Goal: Task Accomplishment & Management: Use online tool/utility

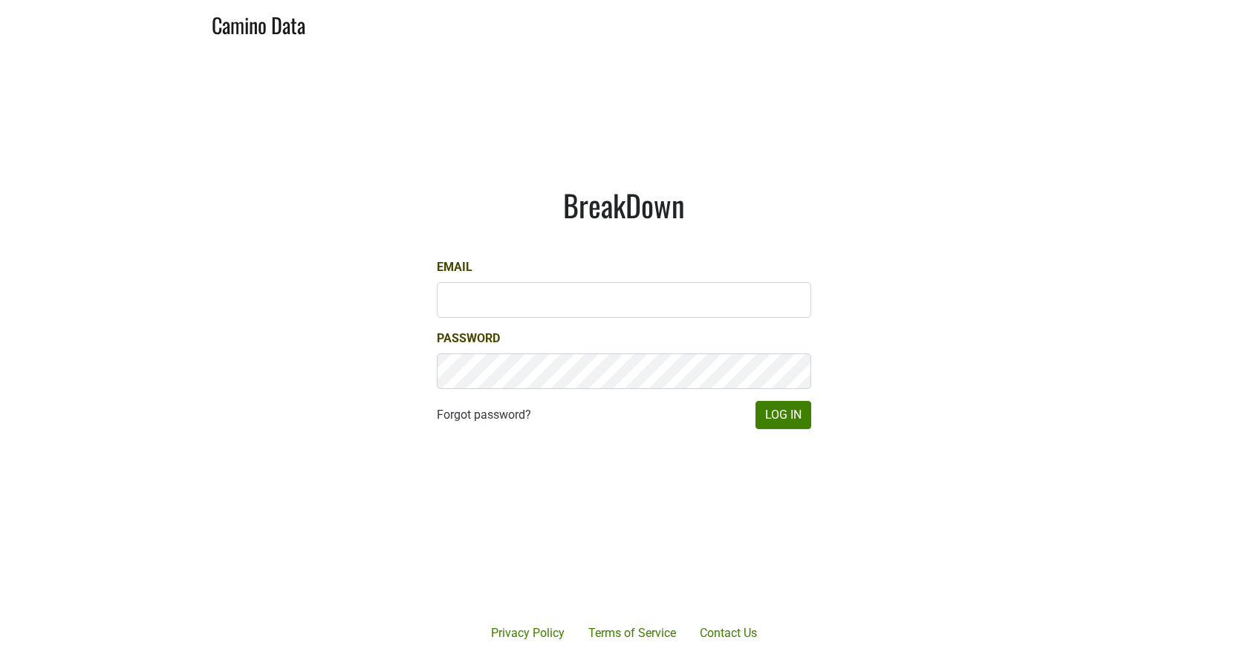
type input "mari@emeritusvineyards.com"
click at [796, 416] on button "Log In" at bounding box center [784, 415] width 56 height 28
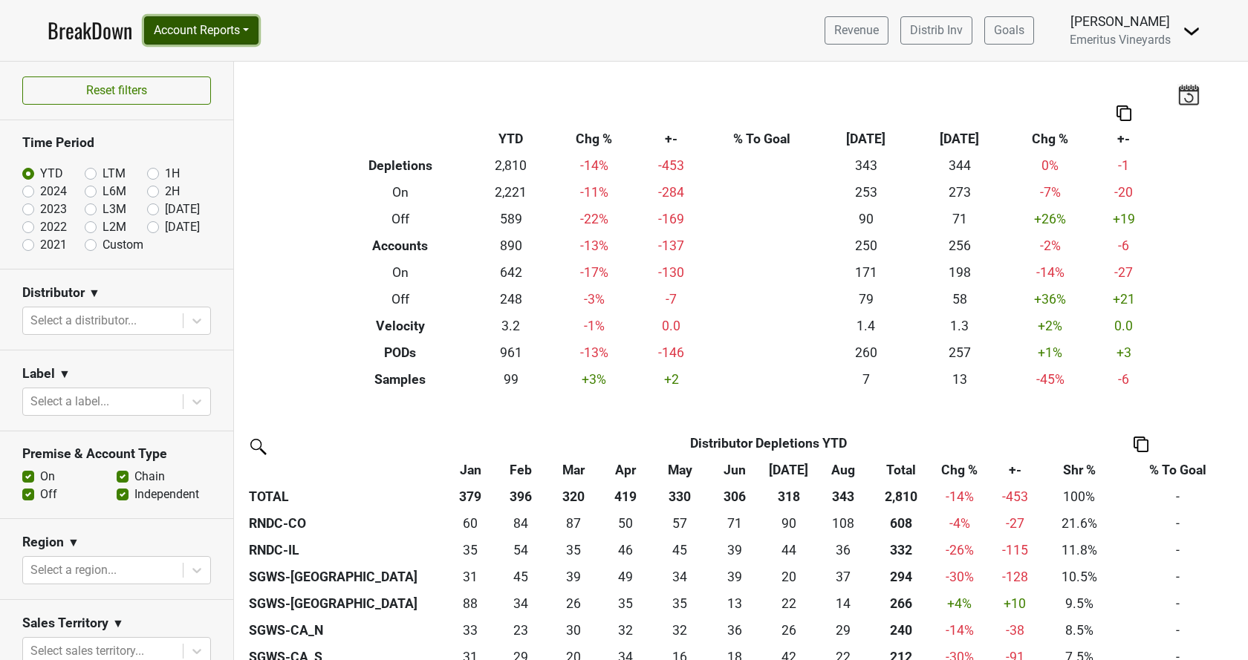
click at [235, 32] on button "Account Reports" at bounding box center [201, 30] width 114 height 28
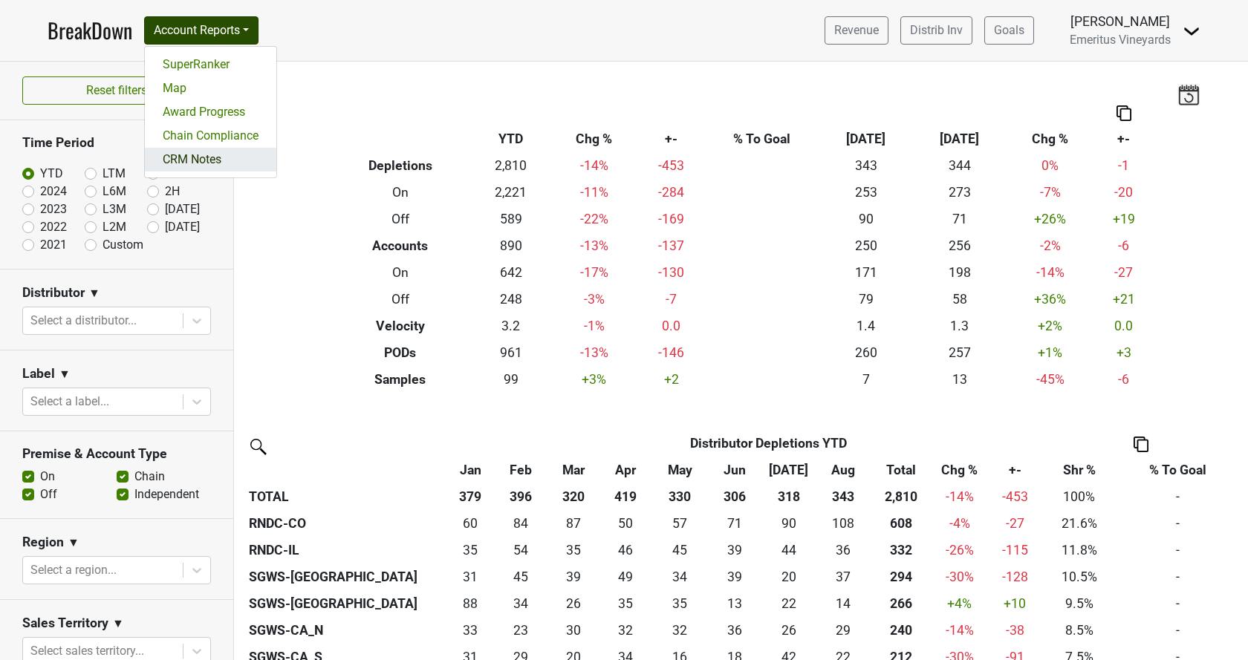
click at [227, 163] on link "CRM Notes" at bounding box center [211, 160] width 132 height 24
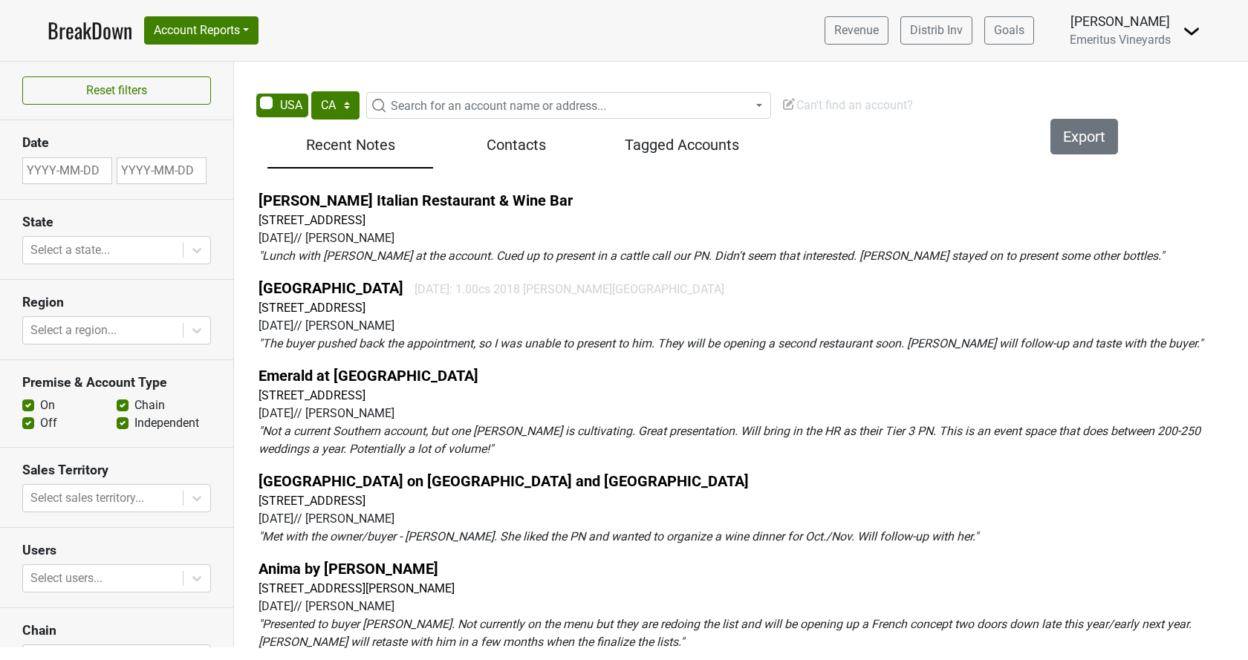
select select "CA"
click at [437, 97] on span "Search for an account name or address..." at bounding box center [568, 105] width 405 height 27
type input "primal house"
drag, startPoint x: 464, startPoint y: 136, endPoint x: 323, endPoint y: 137, distance: 140.4
click at [370, 137] on input "primal house" at bounding box center [568, 133] width 397 height 25
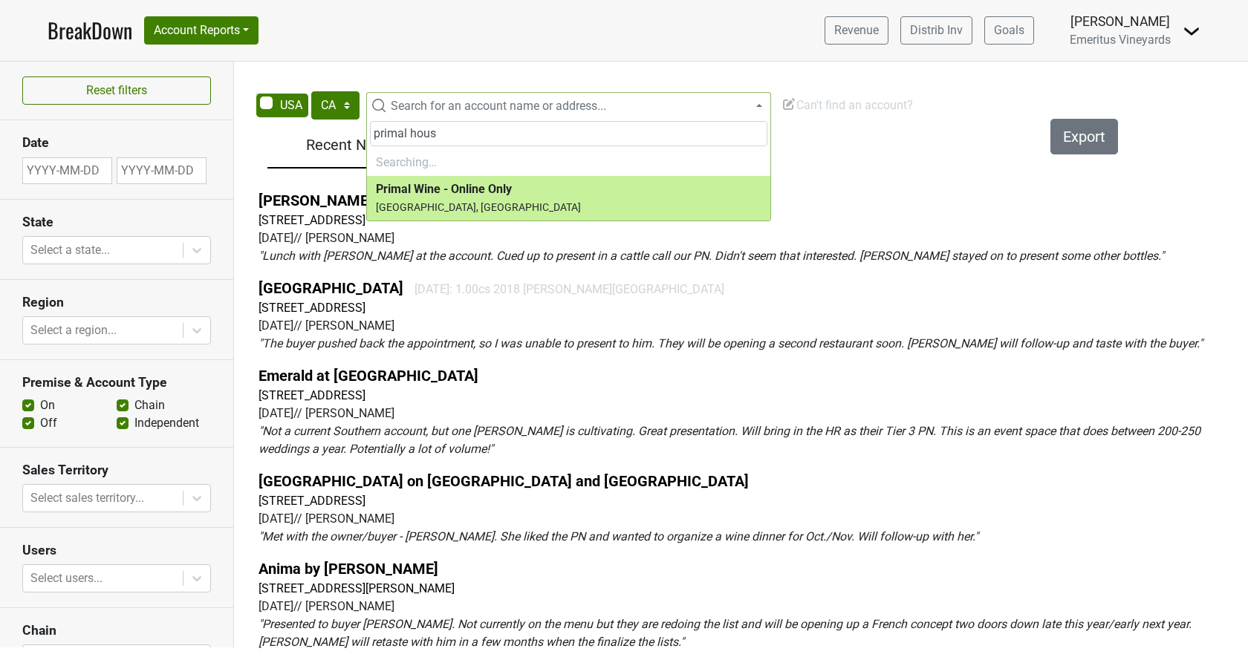
type input "primal house"
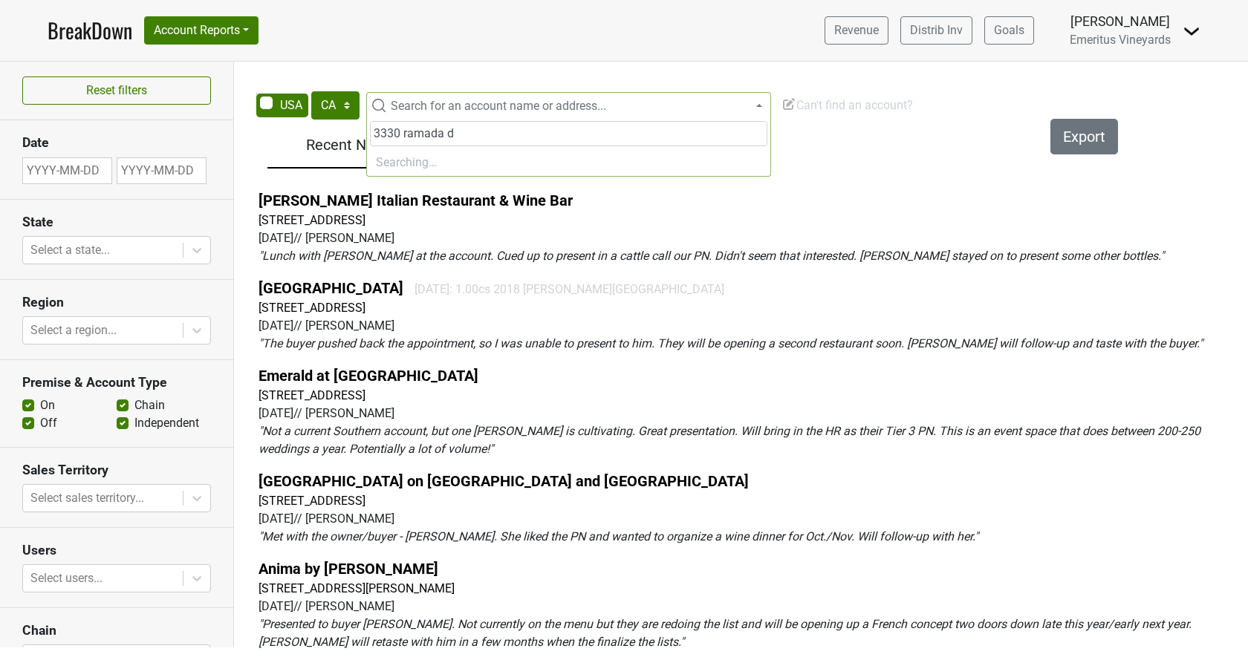
type input "3330 ramada dr"
type input "3330 ramada drive, paso robles"
click at [829, 111] on span "Can't find an account?" at bounding box center [848, 105] width 132 height 14
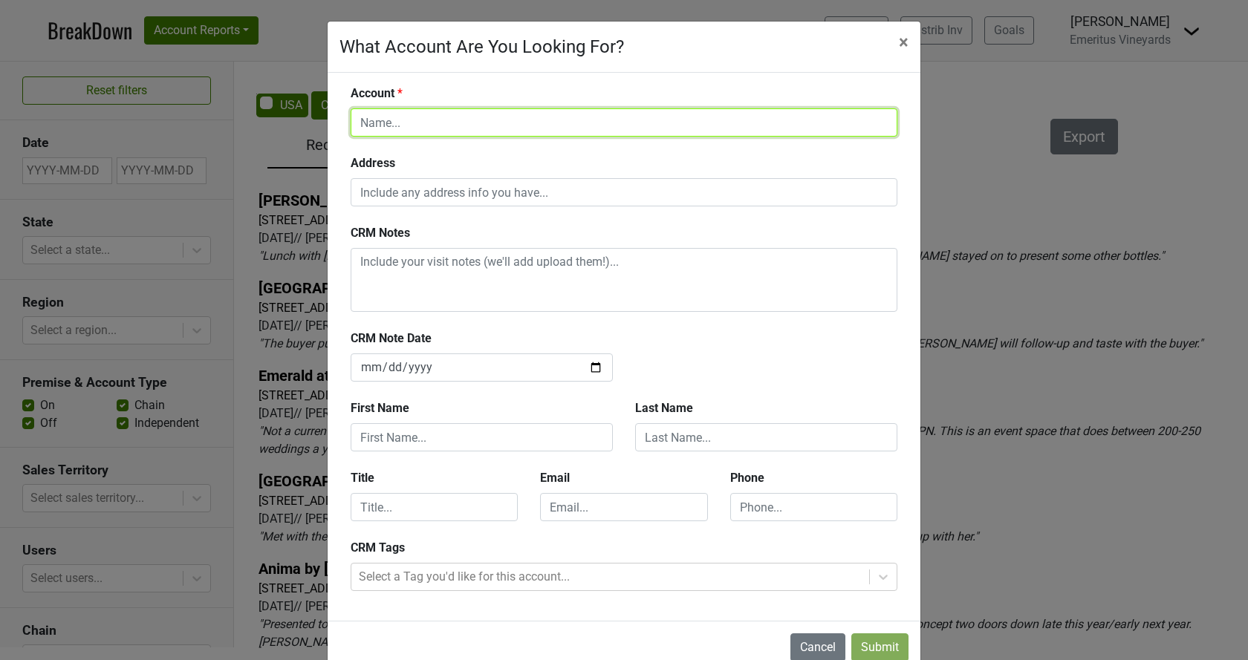
click at [424, 117] on input "text" at bounding box center [624, 122] width 547 height 28
type input "{"
type input "Primal House"
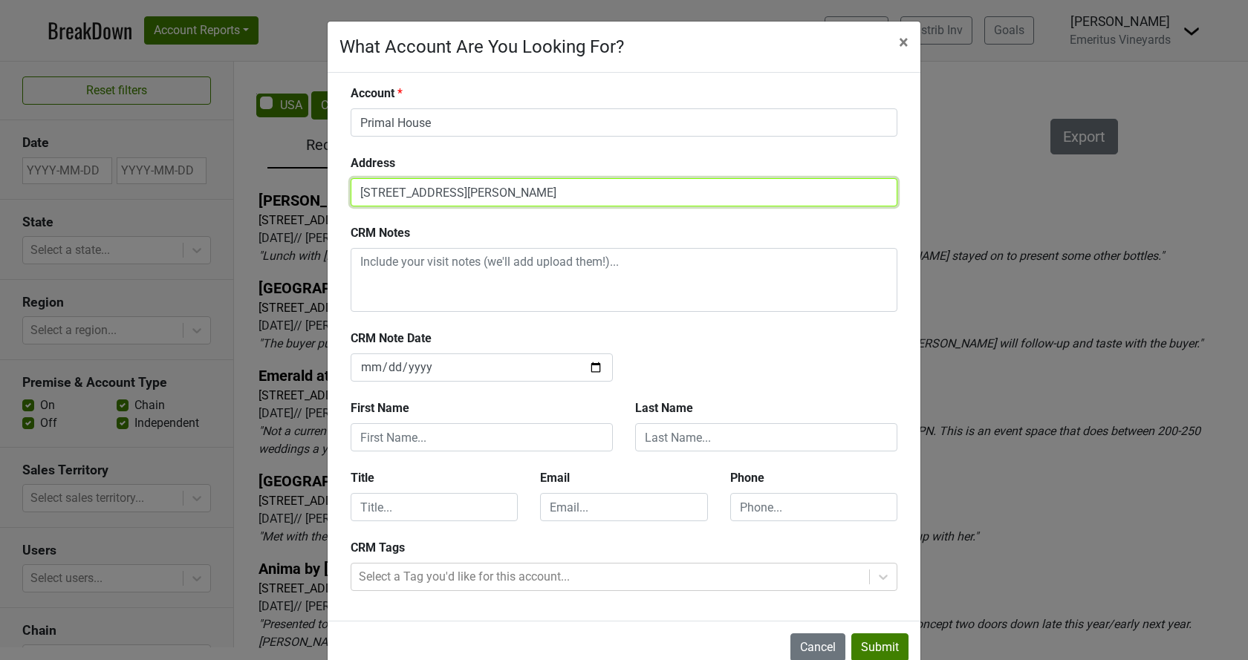
type input "3330 Ramada Dr, Paso Robles, CA 93446"
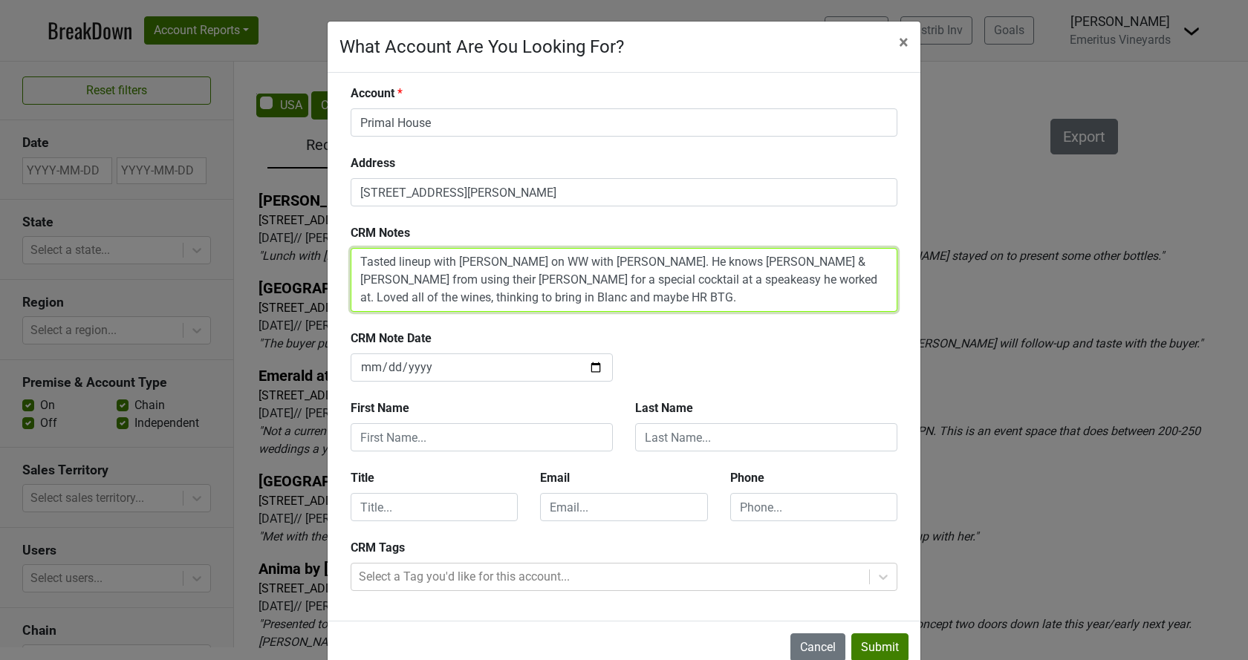
type textarea "Tasted lineup with Troy on WW with Mike. He knows Monte & Victor from using the…"
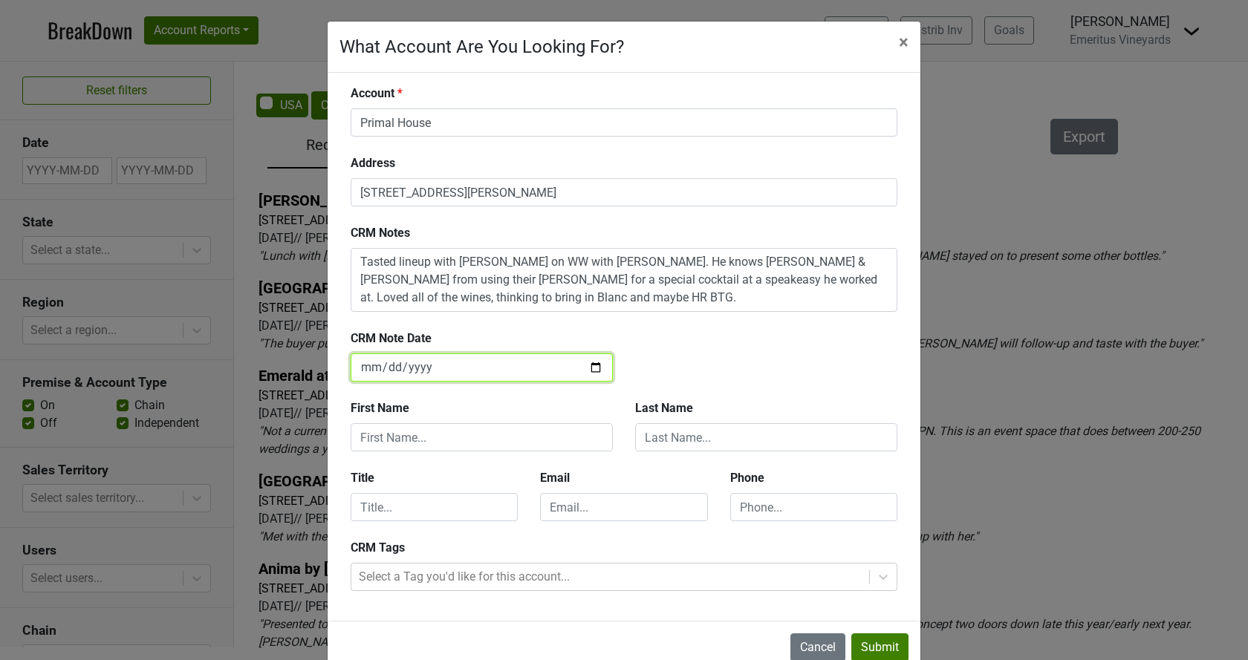
click at [594, 371] on input "2025-09-29" at bounding box center [482, 368] width 262 height 28
type input "2025-09-24"
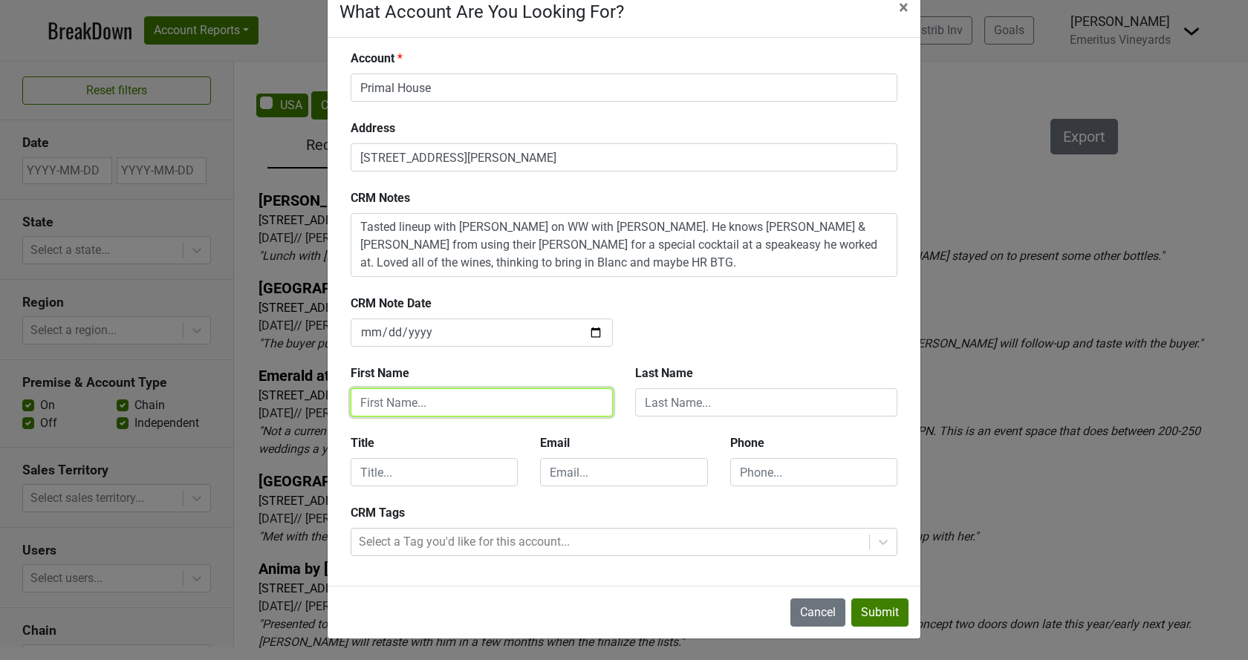
click at [482, 400] on input "text" at bounding box center [482, 403] width 262 height 28
type input "Troy"
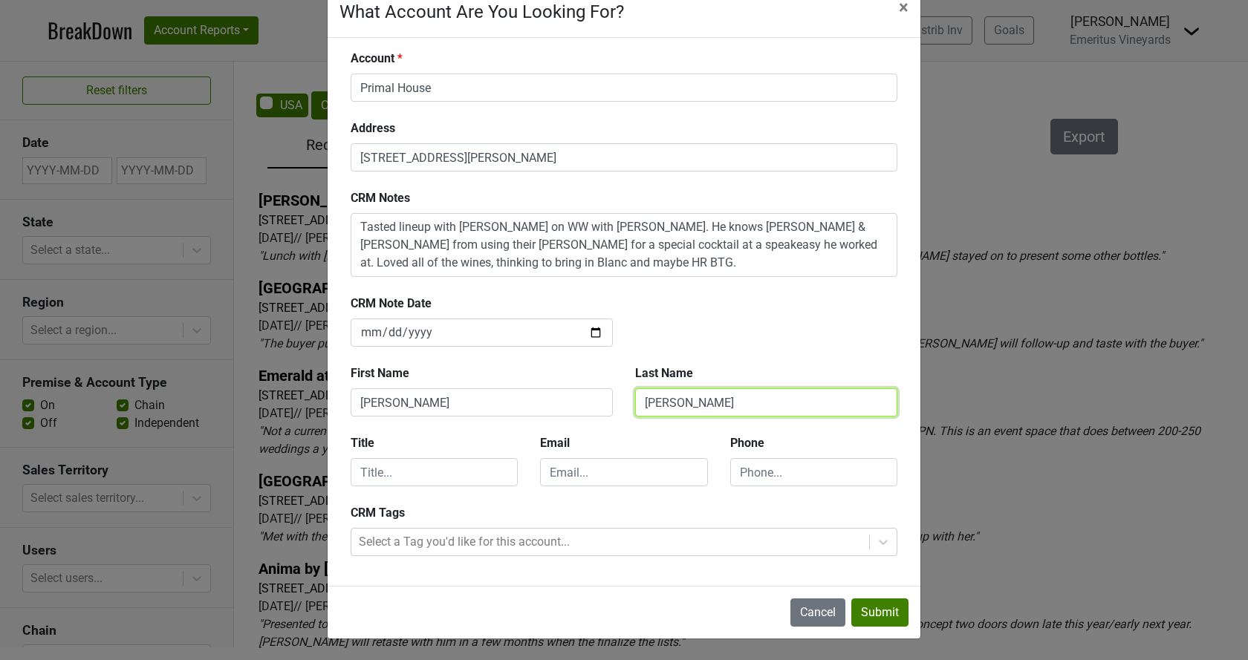
type input "Tucker"
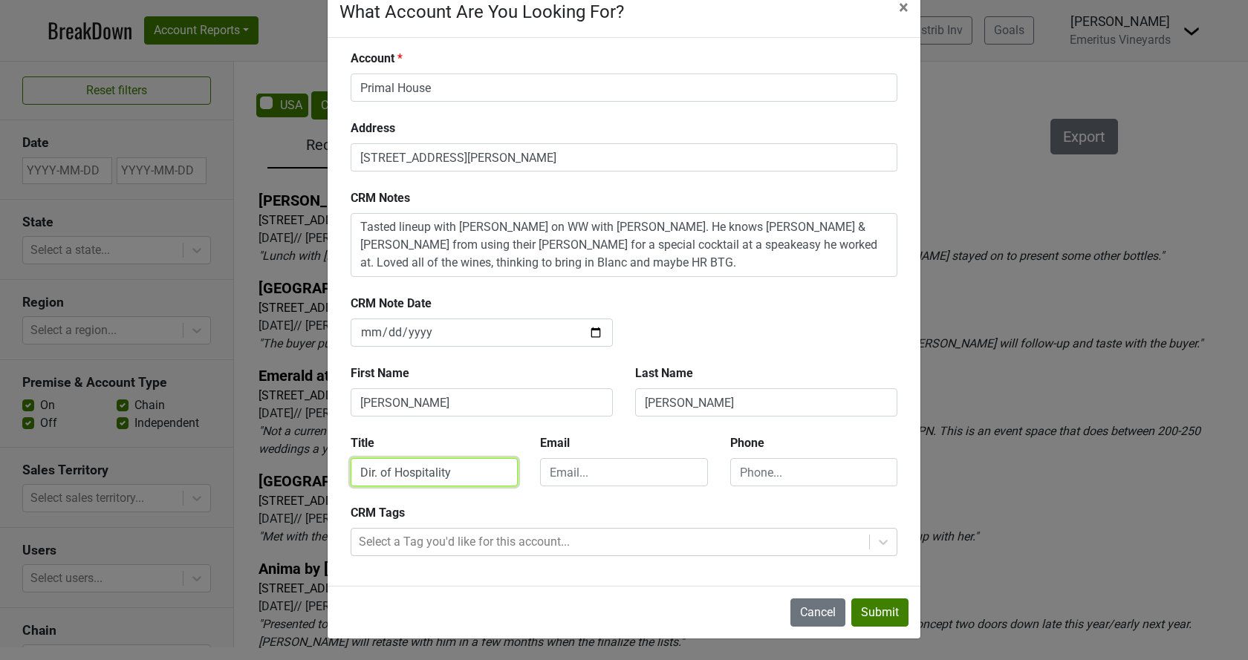
type input "Dir. of Hospitality"
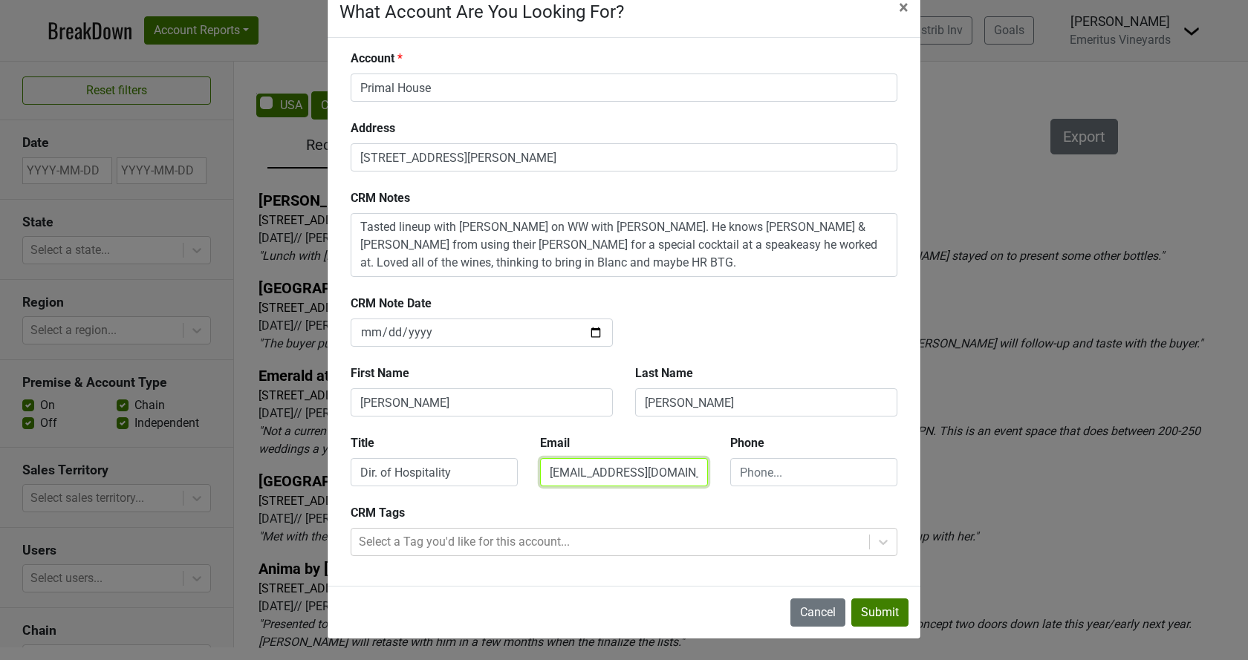
scroll to position [0, 17]
type input "ttucker@primalhousepaso.com"
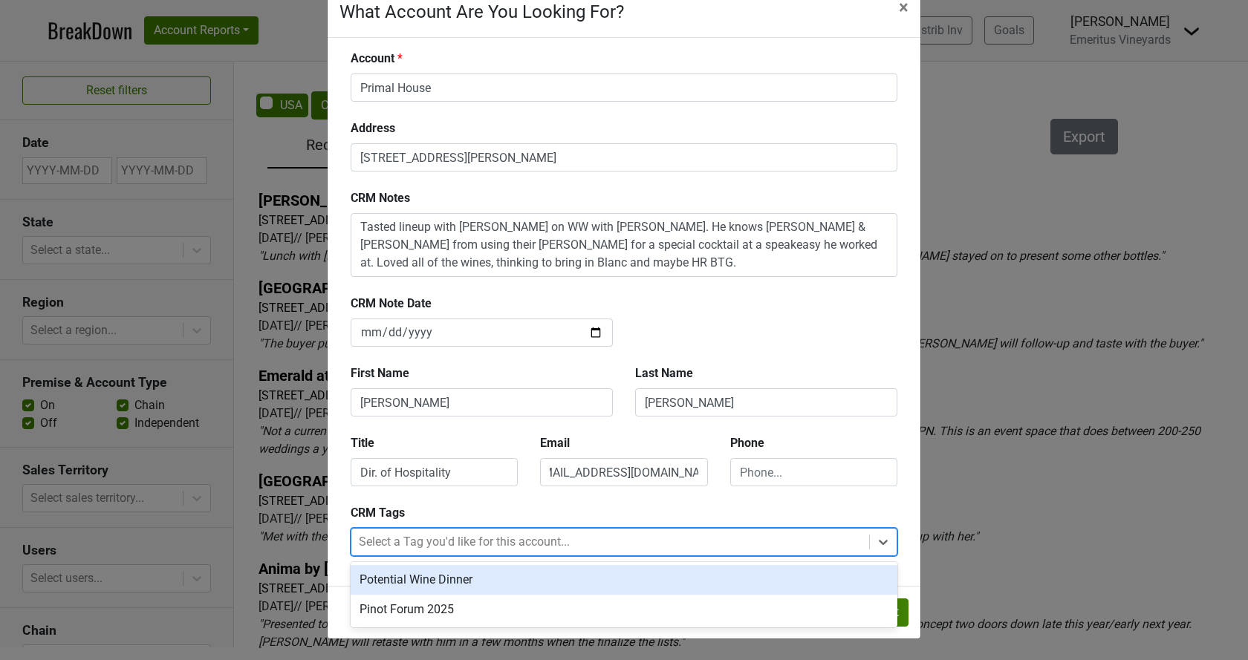
click at [629, 539] on div at bounding box center [610, 542] width 503 height 21
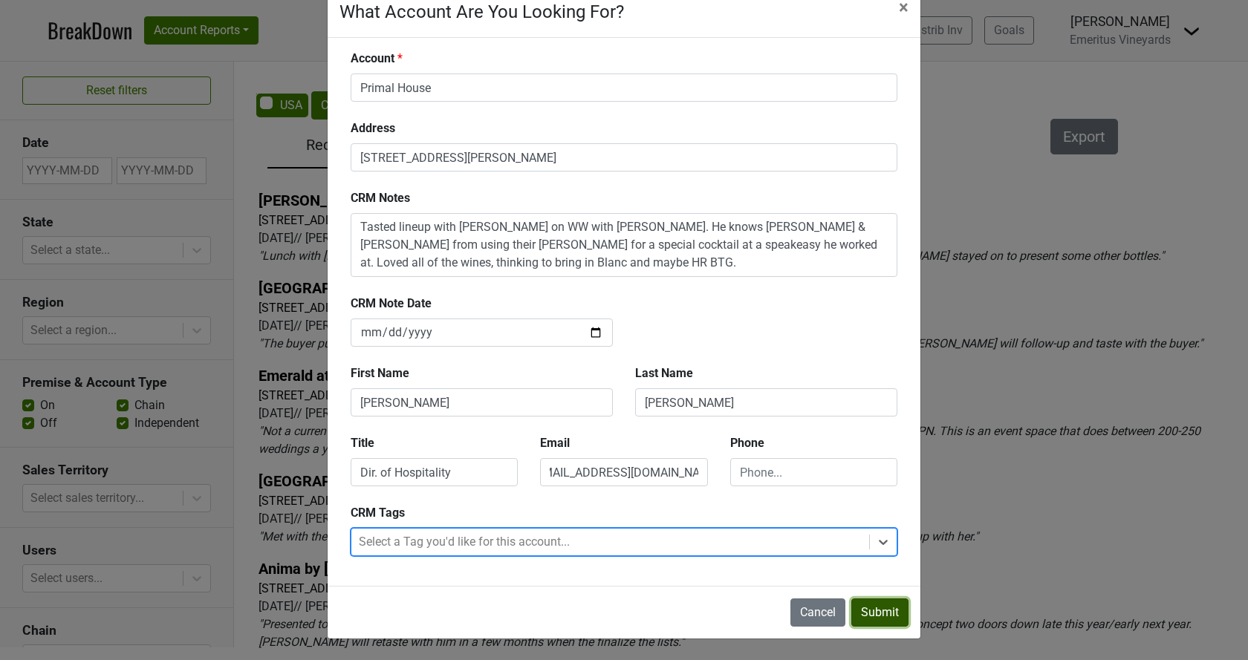
click at [869, 608] on button "Submit" at bounding box center [879, 613] width 57 height 28
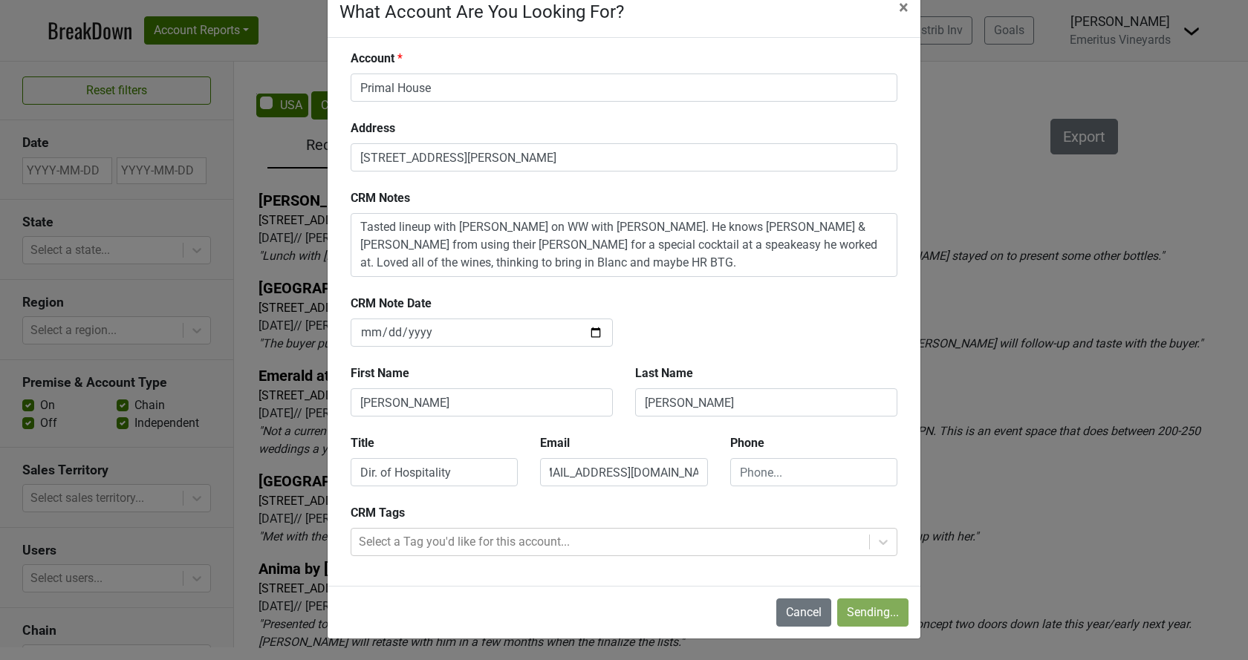
type input "2025-09-29"
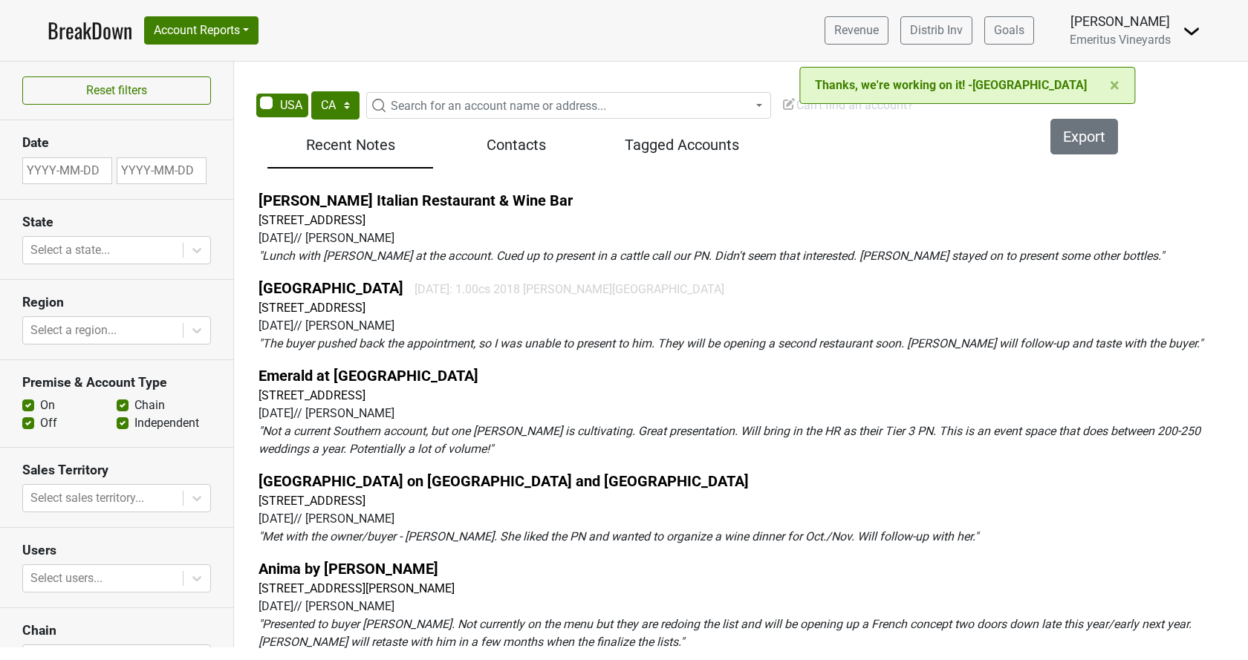
scroll to position [0, 0]
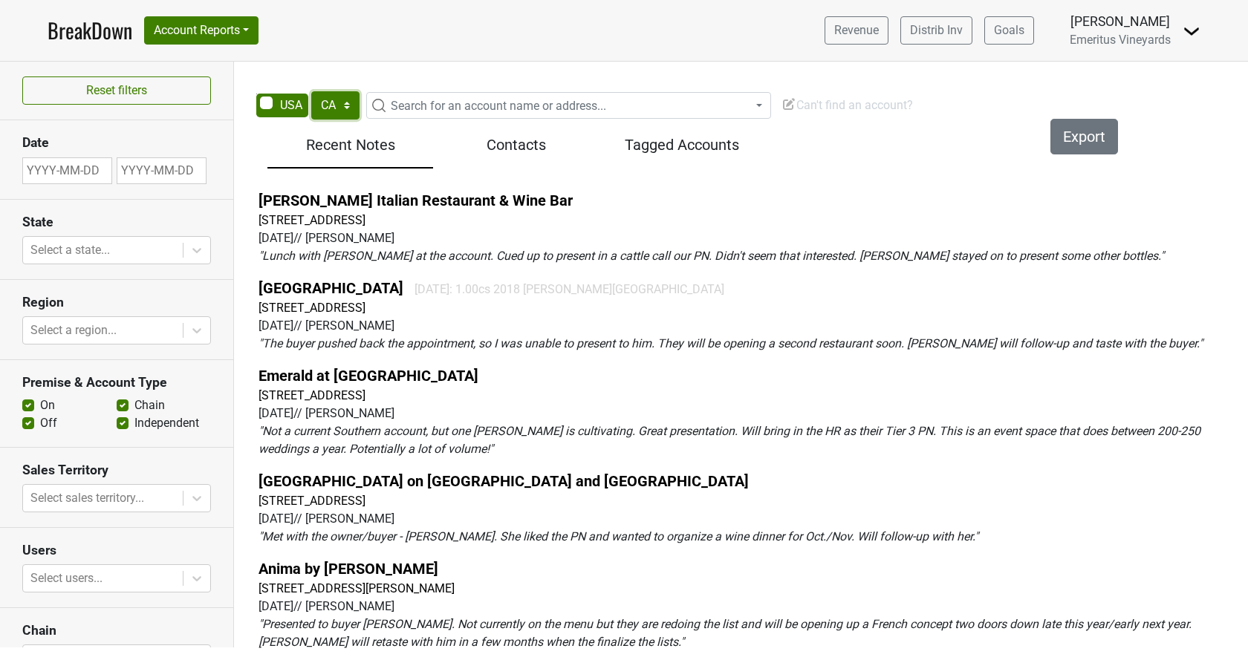
click at [311, 91] on select "AK AL AR AZ CA CO CT DC DE FL GA HI IA ID IL IN KS KY LA MA MD ME MI MN MO MS M…" at bounding box center [335, 105] width 48 height 28
select select "IL"
click option "IL" at bounding box center [0, 0] width 0 height 0
click at [449, 88] on div "Reset filters Date State Select a state... Region Select a region... Premise & …" at bounding box center [624, 355] width 1248 height 586
click at [448, 103] on span "Search for an account name or address..." at bounding box center [498, 106] width 215 height 14
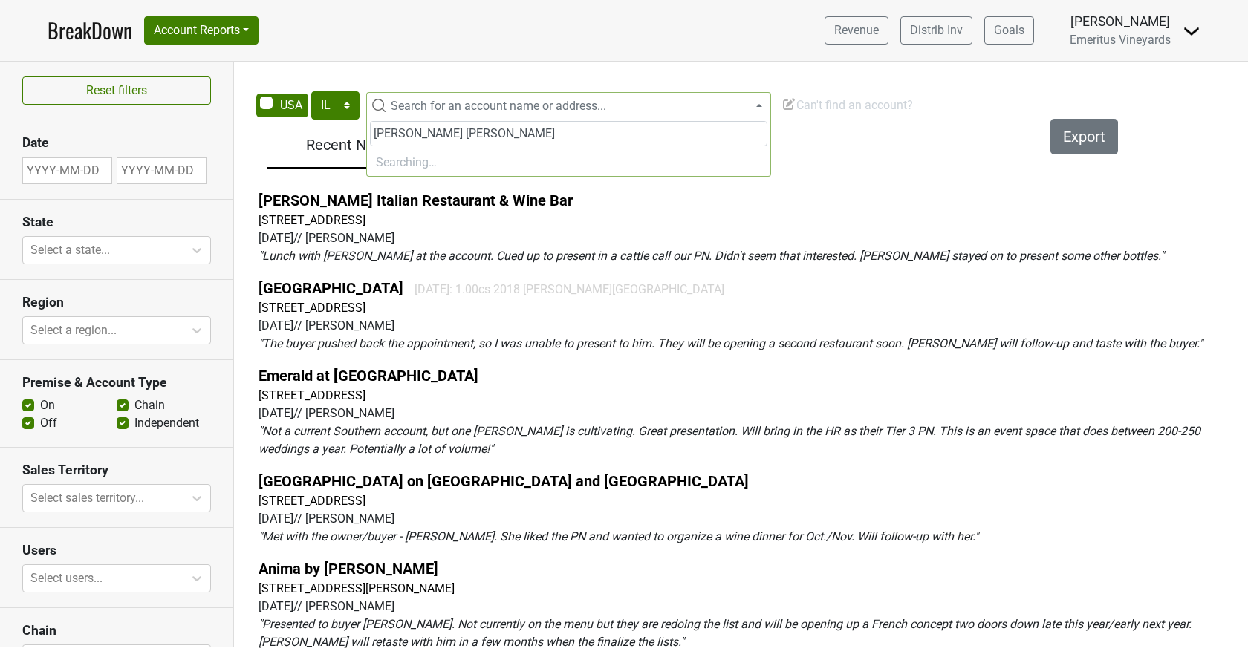
type input "glen ellyn"
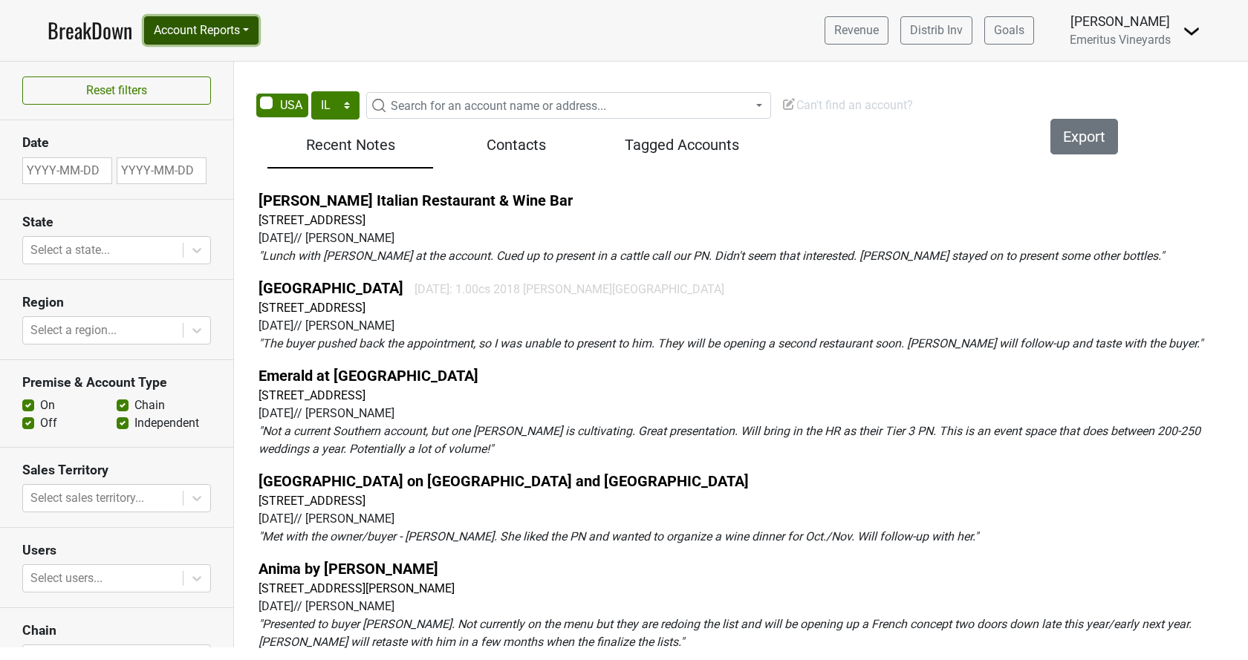
click at [259, 34] on button "Account Reports" at bounding box center [201, 30] width 114 height 28
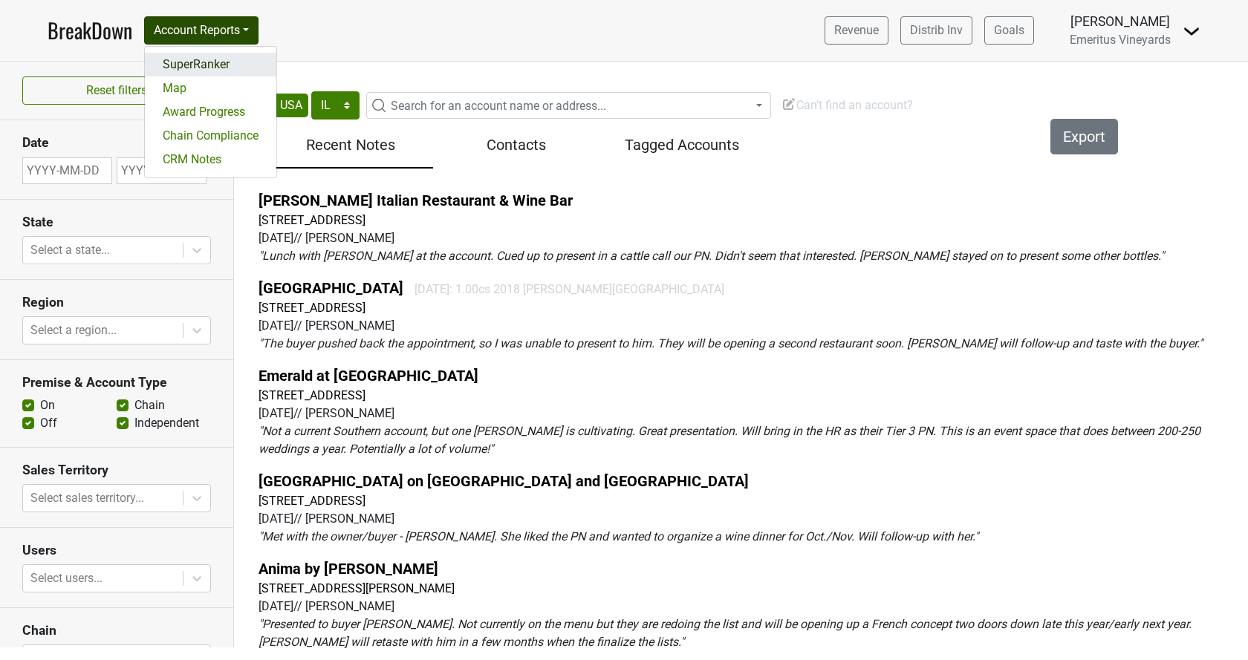
click at [221, 68] on link "SuperRanker" at bounding box center [211, 65] width 132 height 24
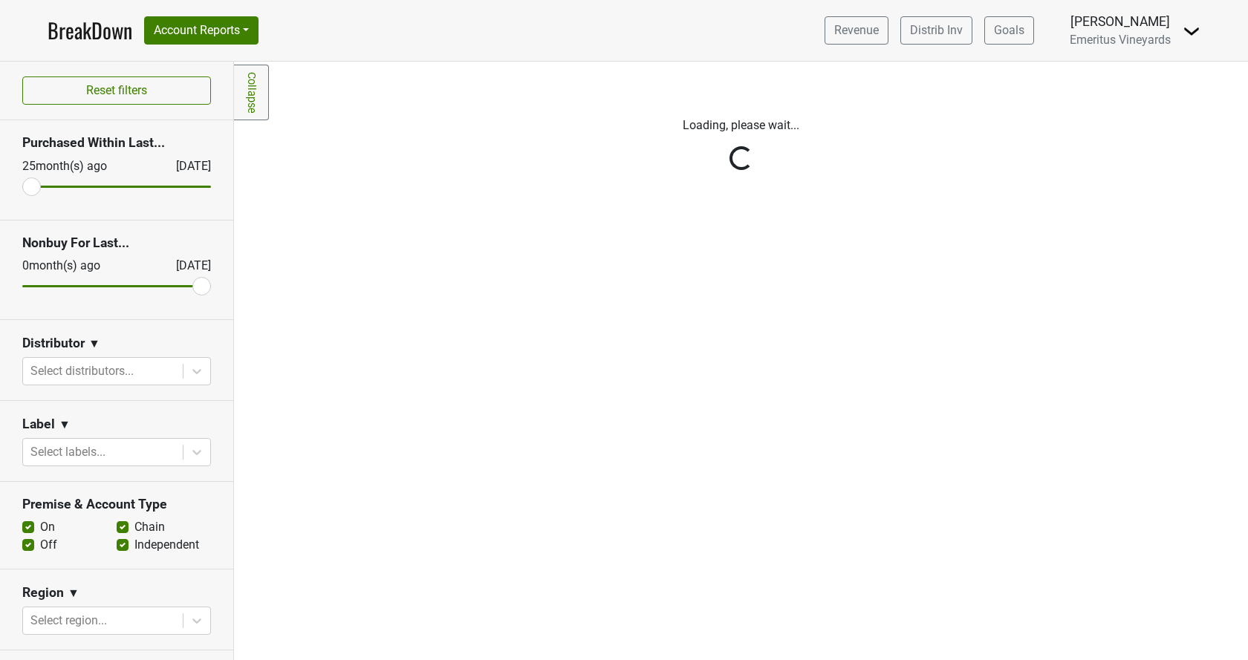
click at [152, 363] on div "Reset filters Purchased Within Last... [DATE] [DATE] Nonbuy For Last... [DATE] …" at bounding box center [117, 361] width 234 height 599
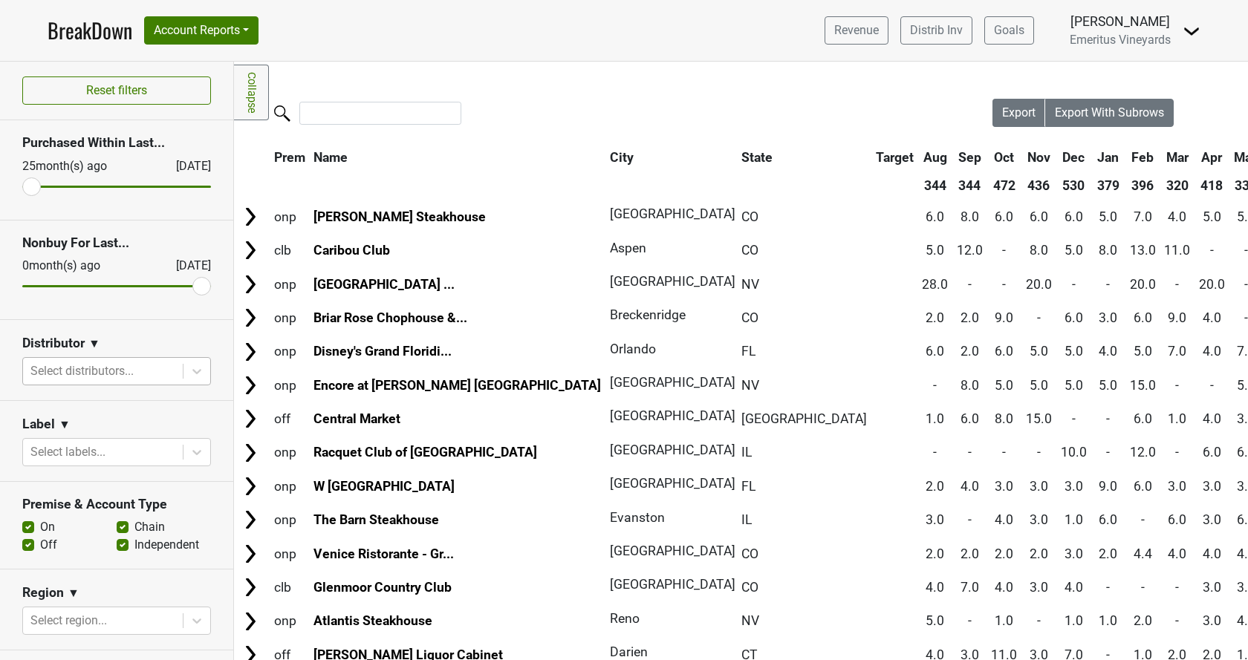
click at [123, 371] on div at bounding box center [102, 371] width 145 height 21
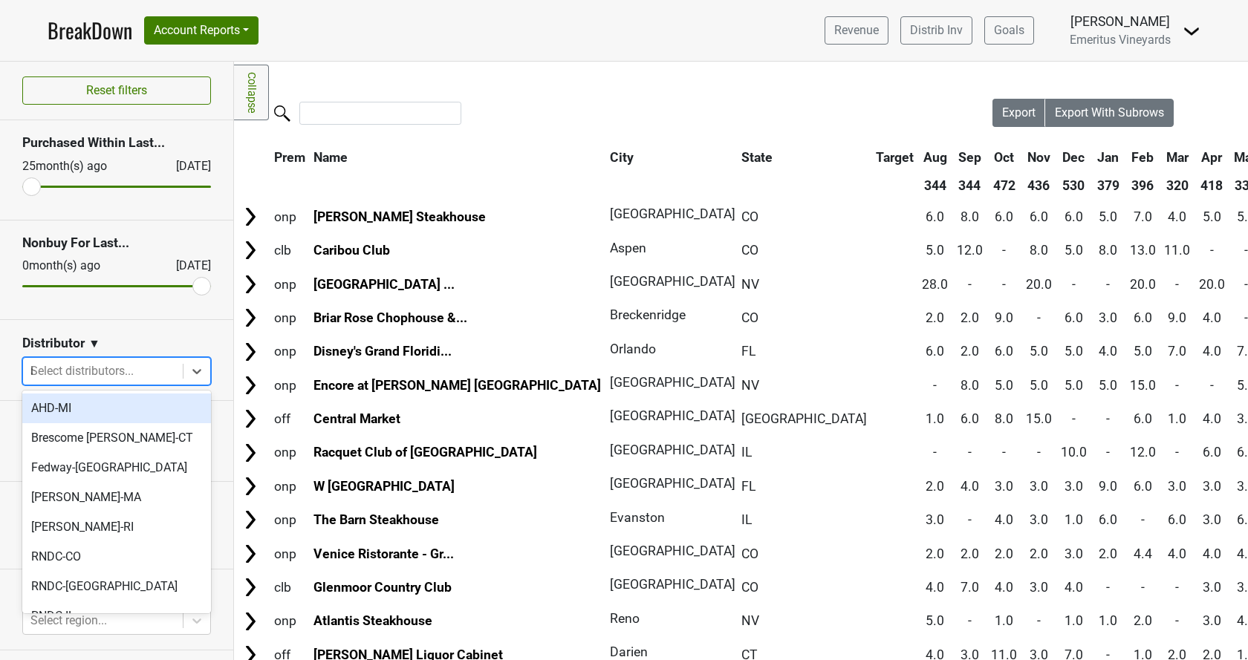
type input "il"
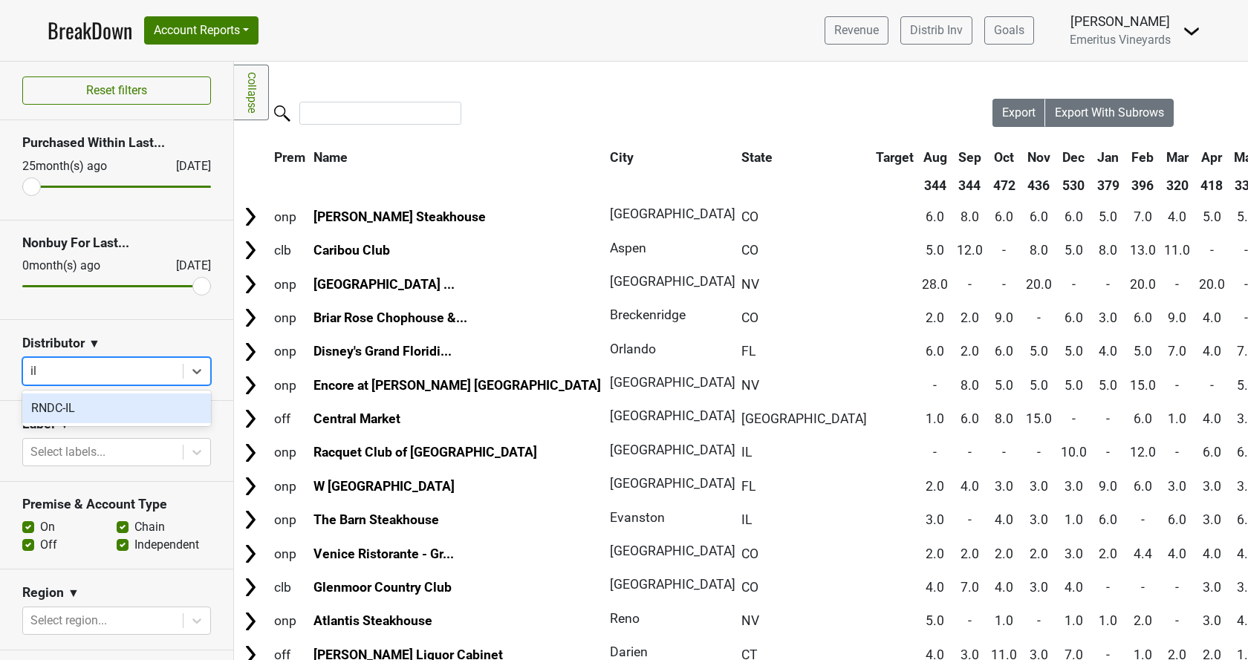
click at [103, 405] on div "RNDC-IL" at bounding box center [116, 409] width 189 height 30
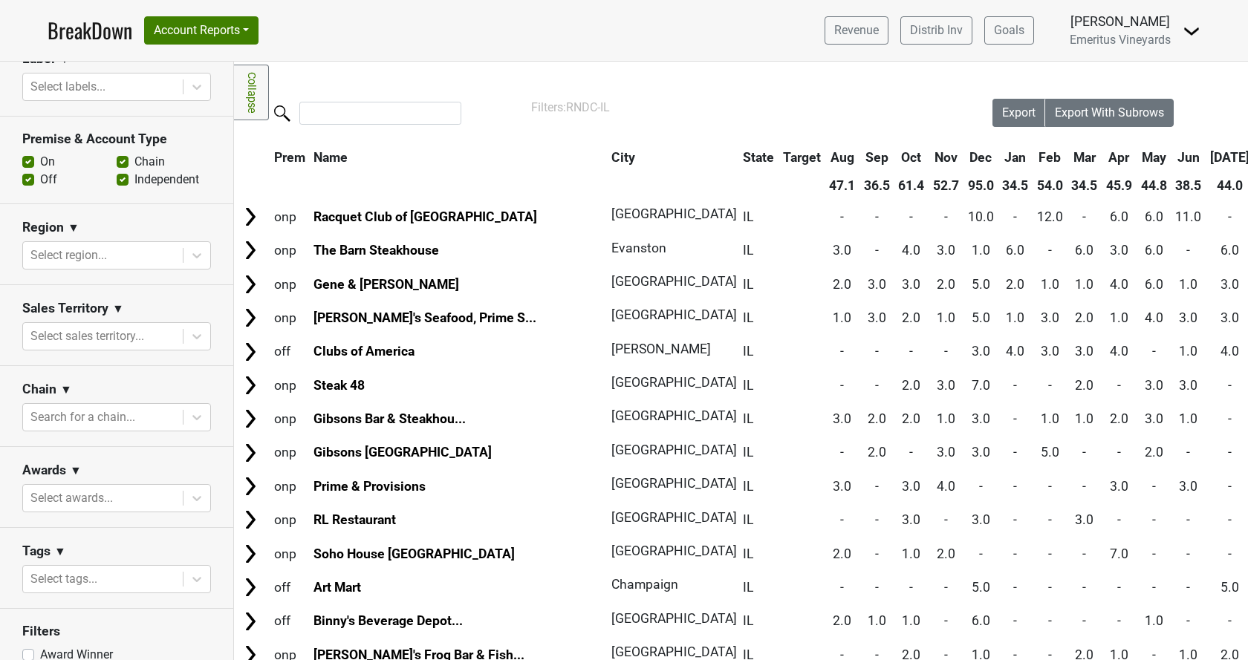
scroll to position [418, 0]
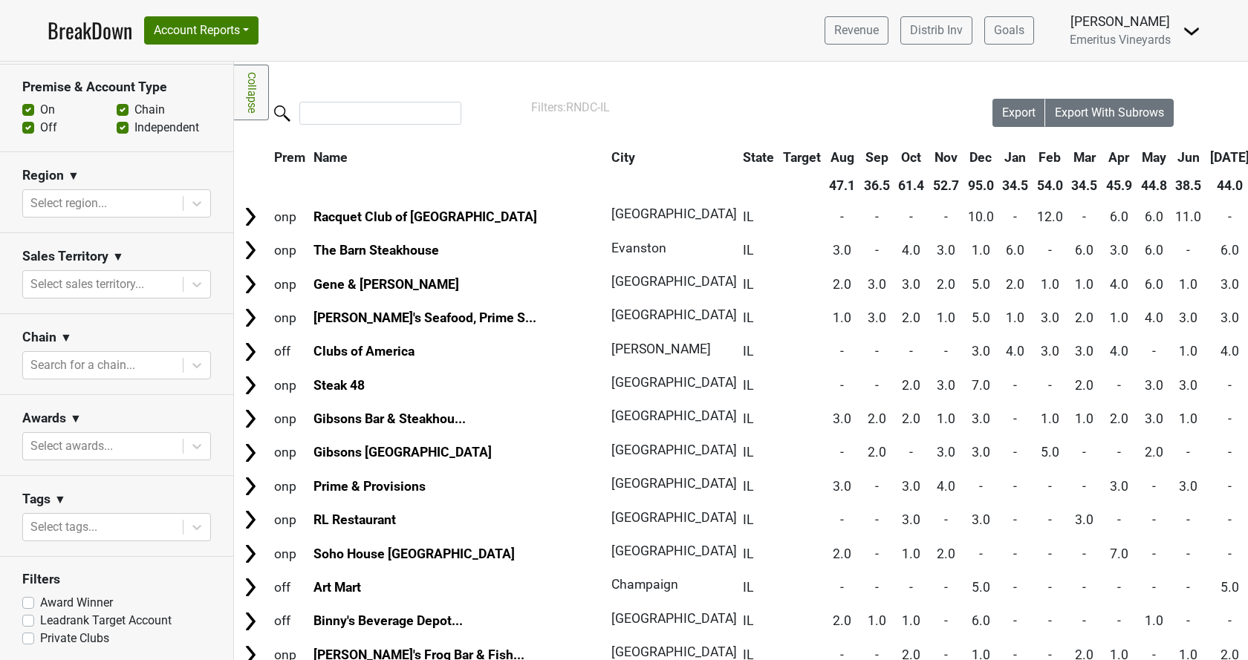
click at [136, 267] on div "Sales Territory ▼" at bounding box center [116, 259] width 189 height 22
click at [91, 184] on div "Region ▼" at bounding box center [116, 178] width 189 height 22
click at [93, 208] on div at bounding box center [102, 203] width 145 height 21
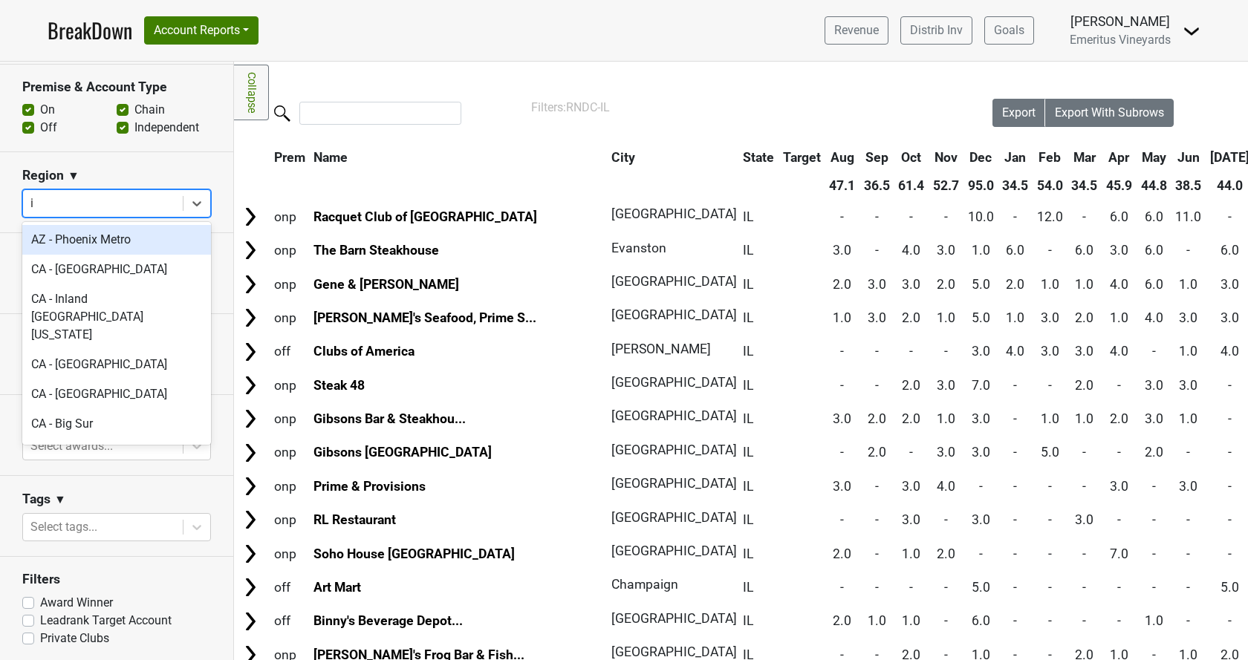
type input "il"
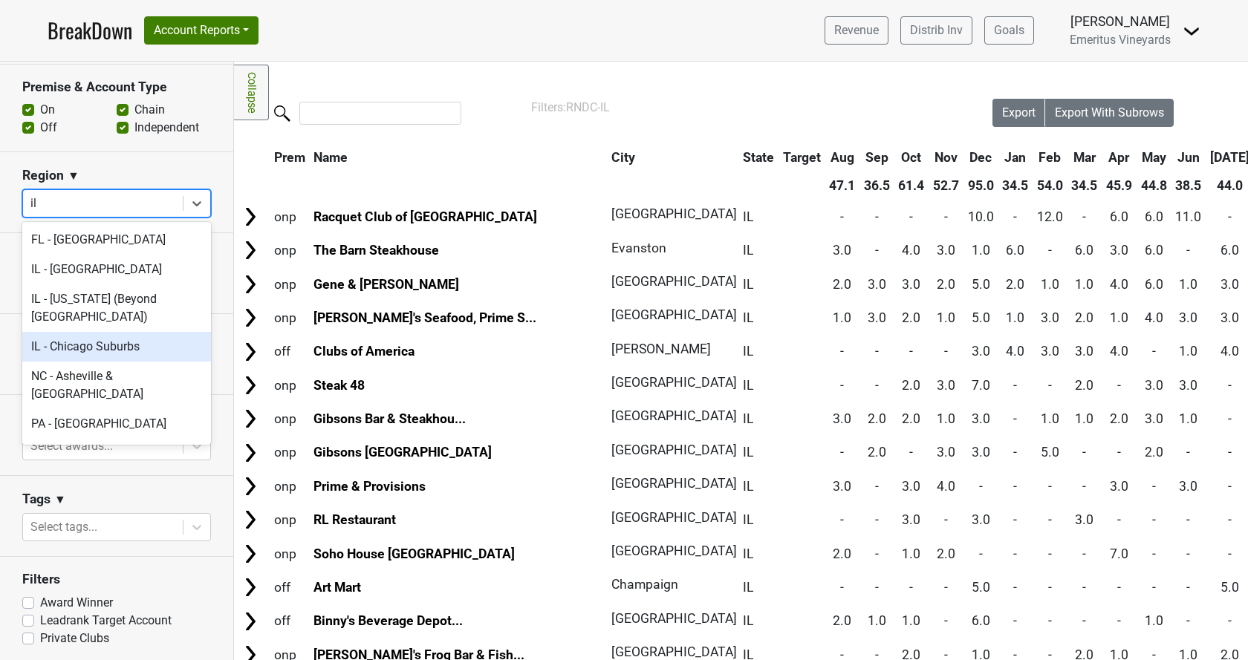
click at [129, 348] on div "IL - Chicago Suburbs" at bounding box center [116, 347] width 189 height 30
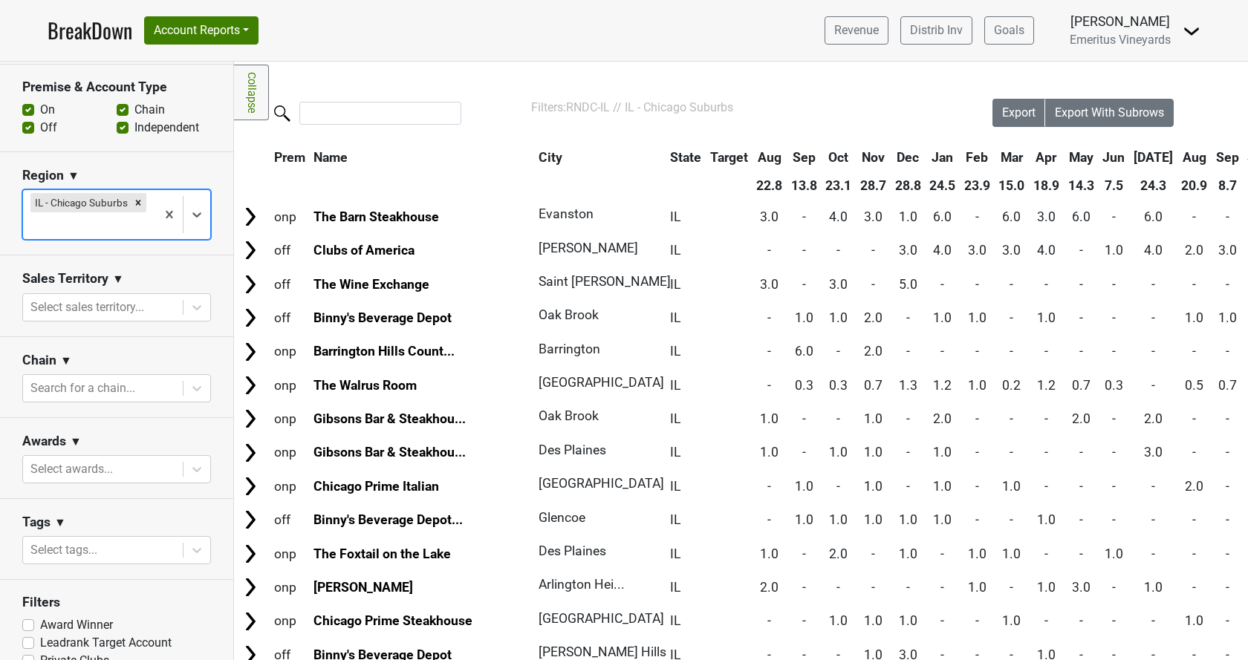
click at [535, 155] on th "City" at bounding box center [596, 157] width 123 height 27
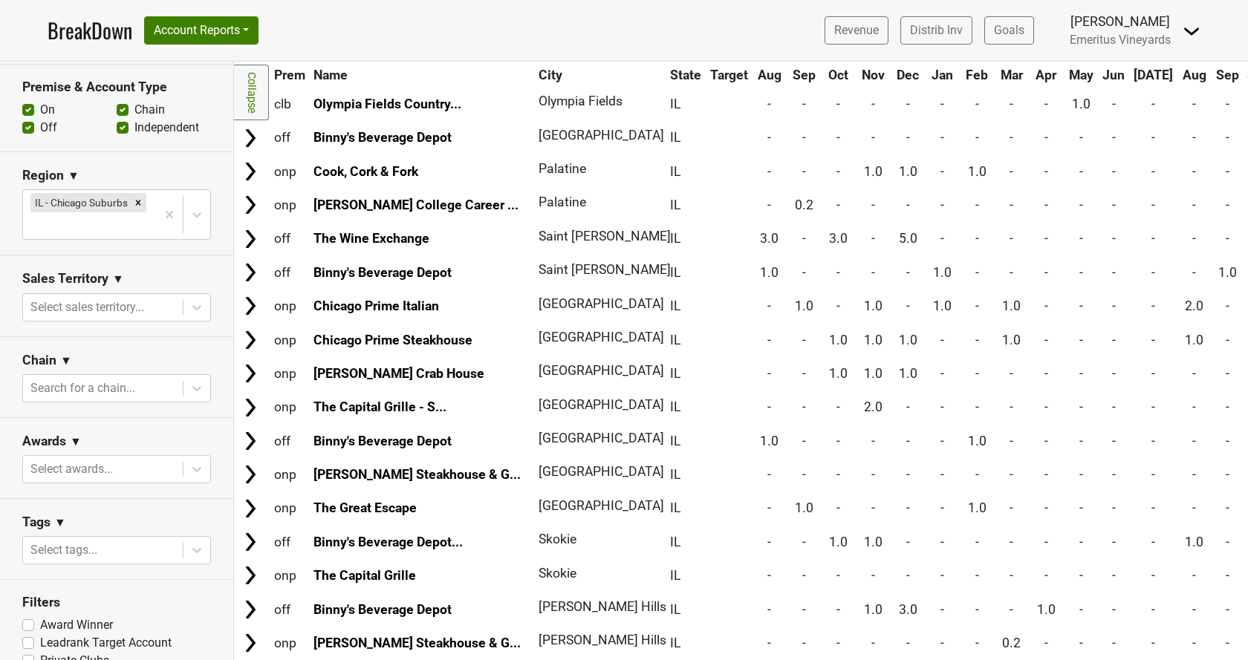
scroll to position [2626, 0]
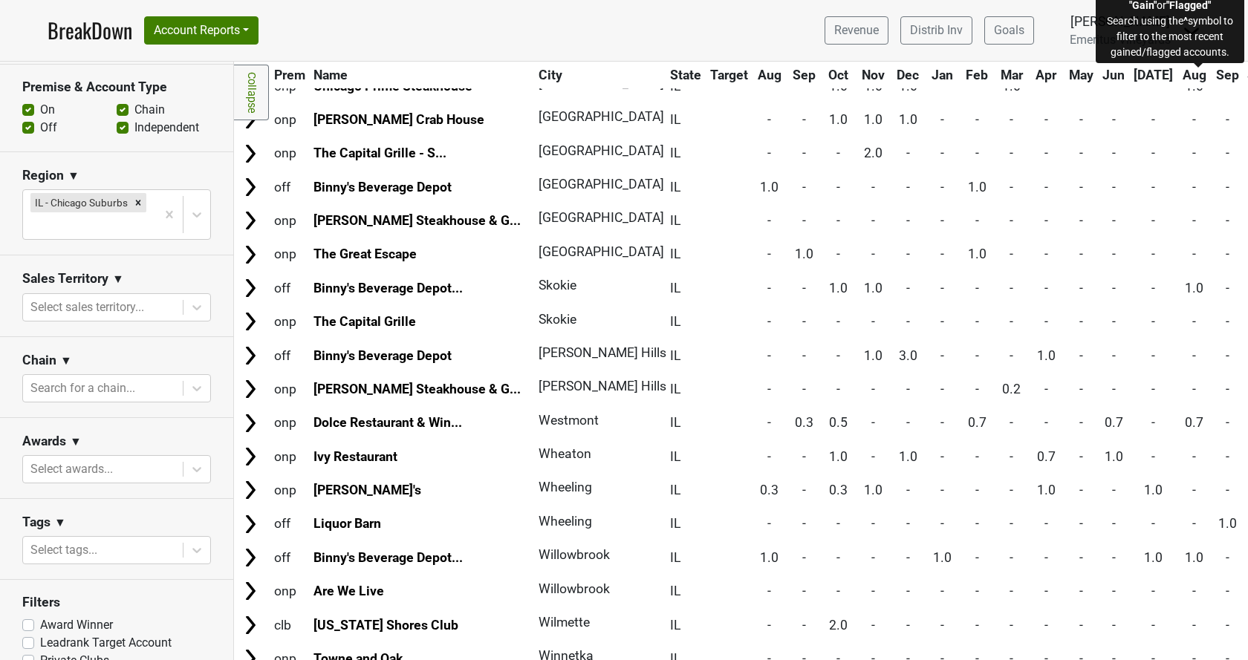
click at [1247, 78] on span "Status" at bounding box center [1266, 75] width 38 height 15
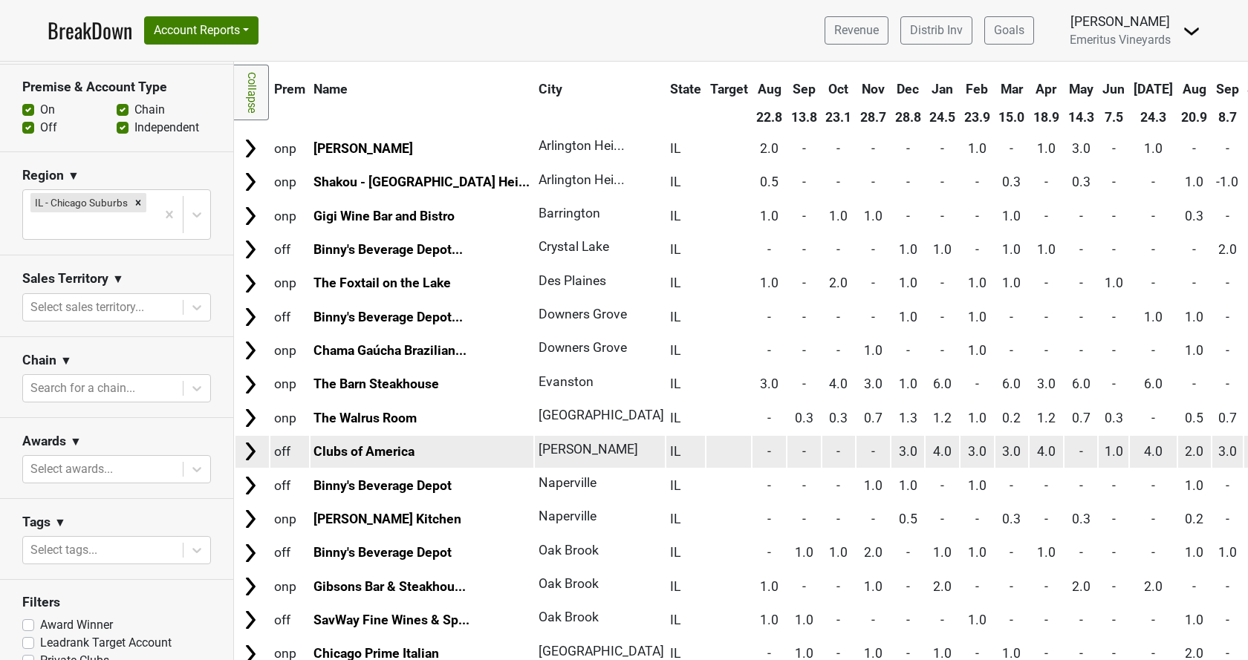
scroll to position [0, 0]
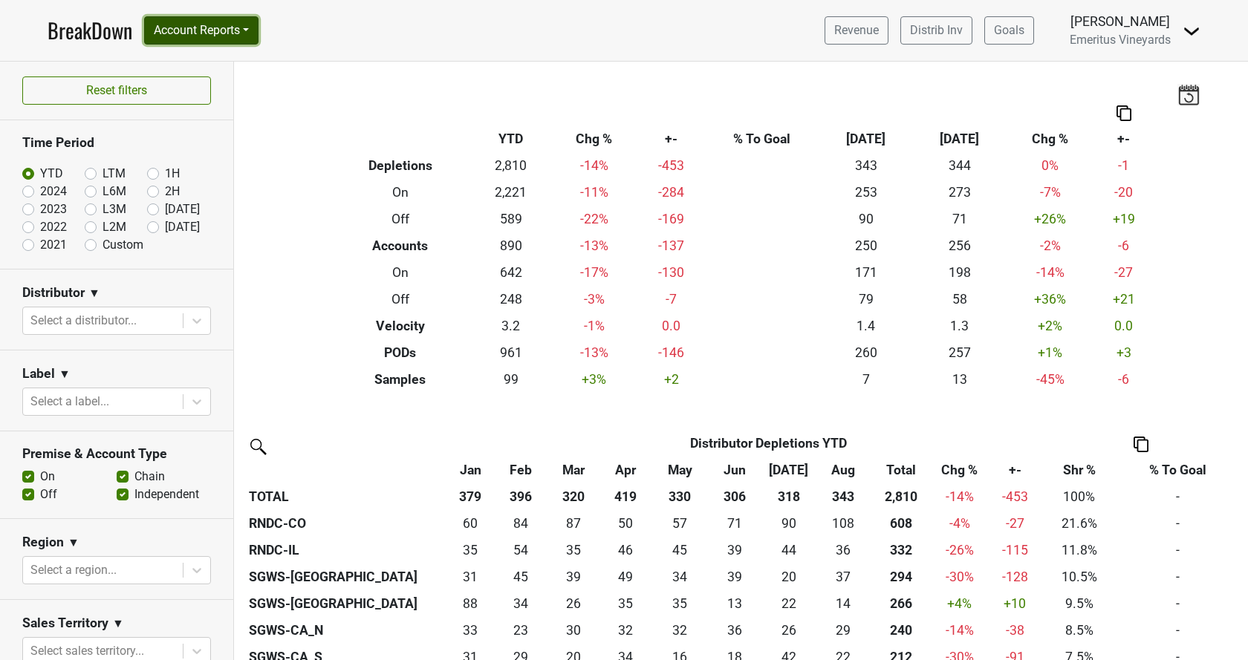
click at [231, 27] on button "Account Reports" at bounding box center [201, 30] width 114 height 28
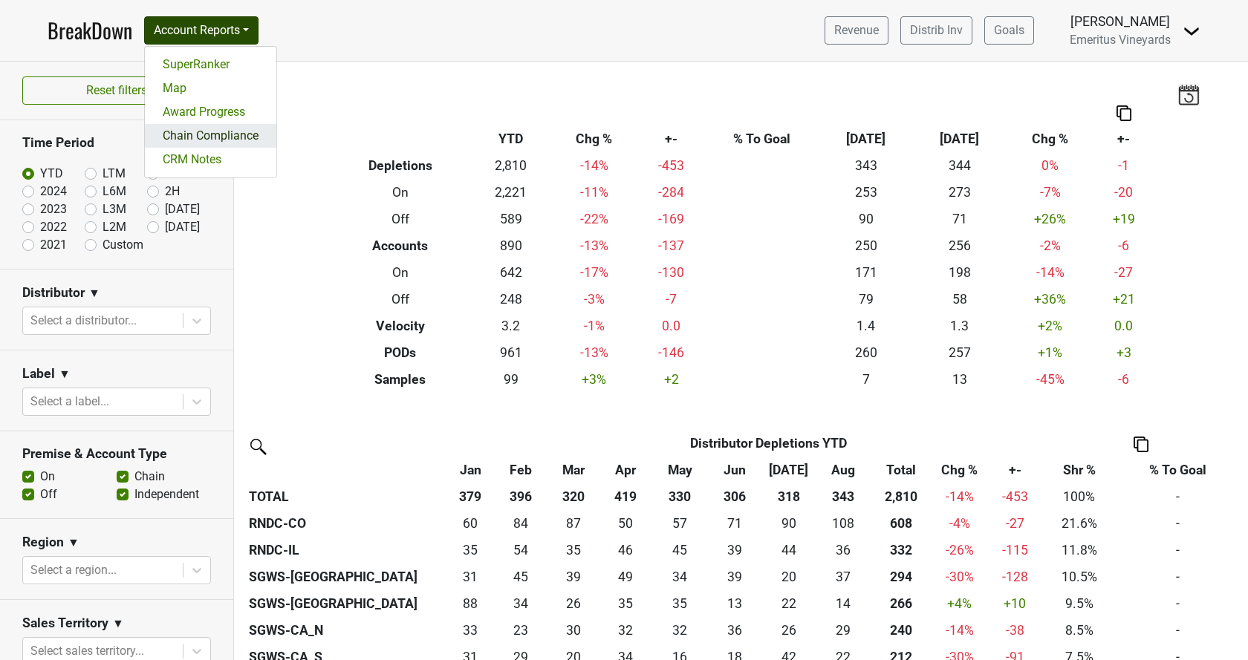
click at [202, 148] on link "Chain Compliance" at bounding box center [211, 136] width 132 height 24
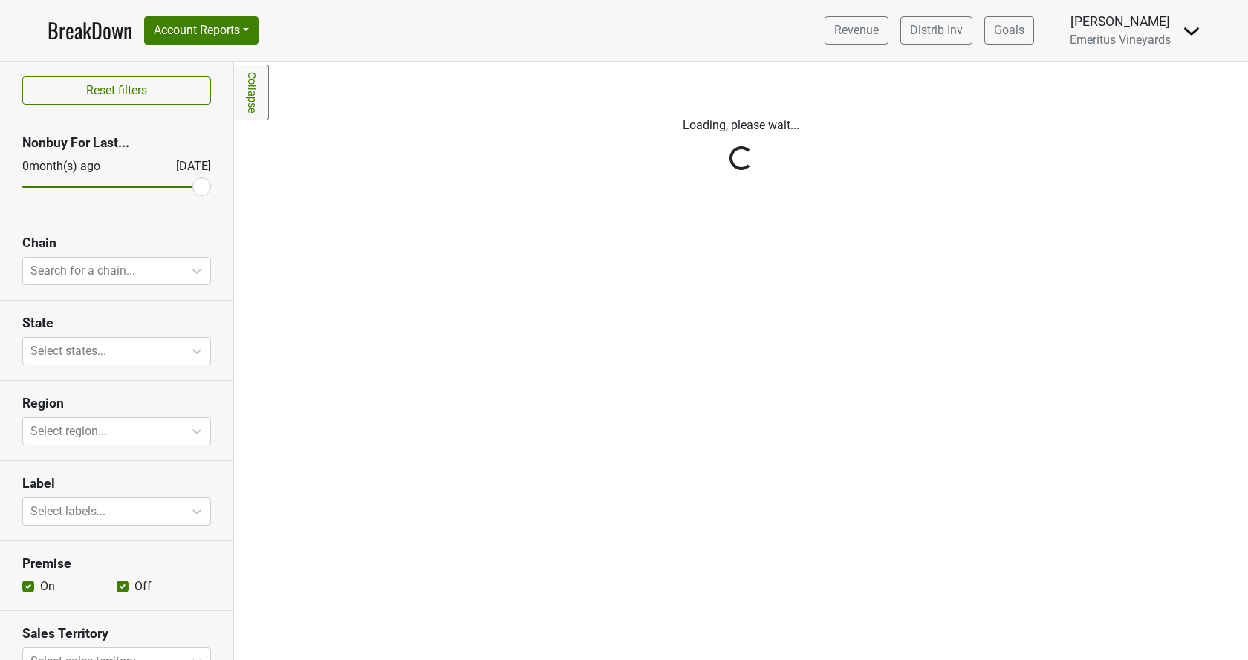
click at [117, 271] on div "Reset filters Nonbuy For Last... [DATE] [DATE] Chain Search for a chain... Stat…" at bounding box center [117, 361] width 234 height 599
click at [117, 271] on div at bounding box center [102, 271] width 145 height 21
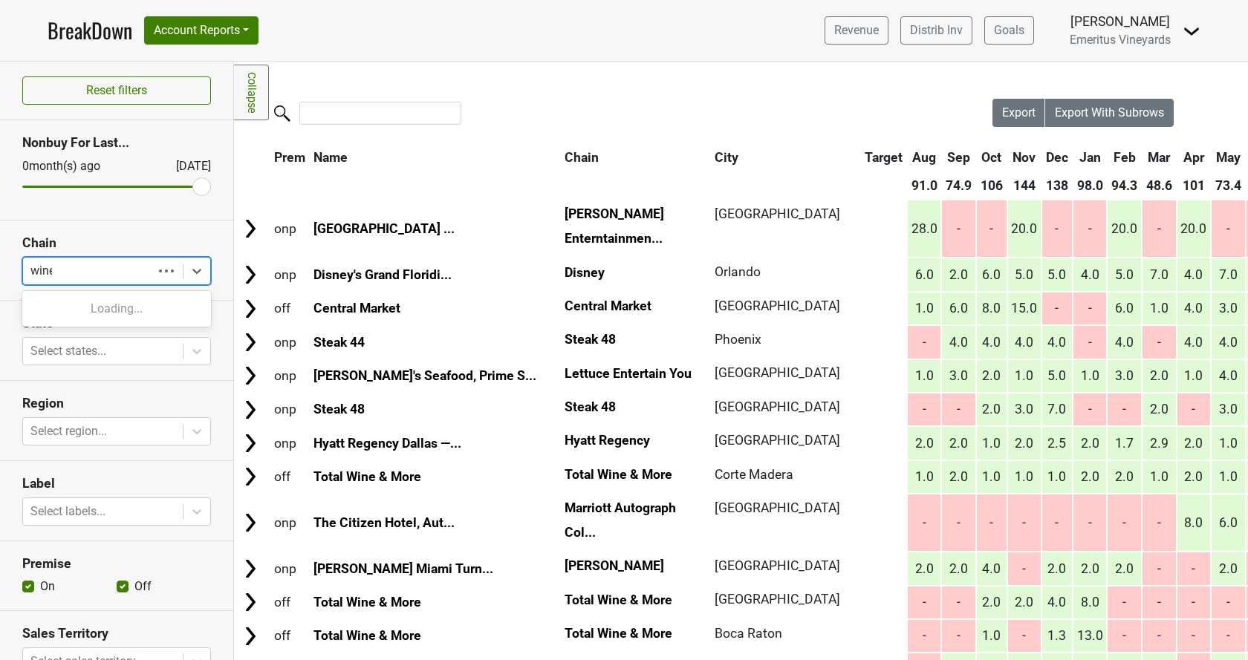
type input "wine."
